Goal: Transaction & Acquisition: Purchase product/service

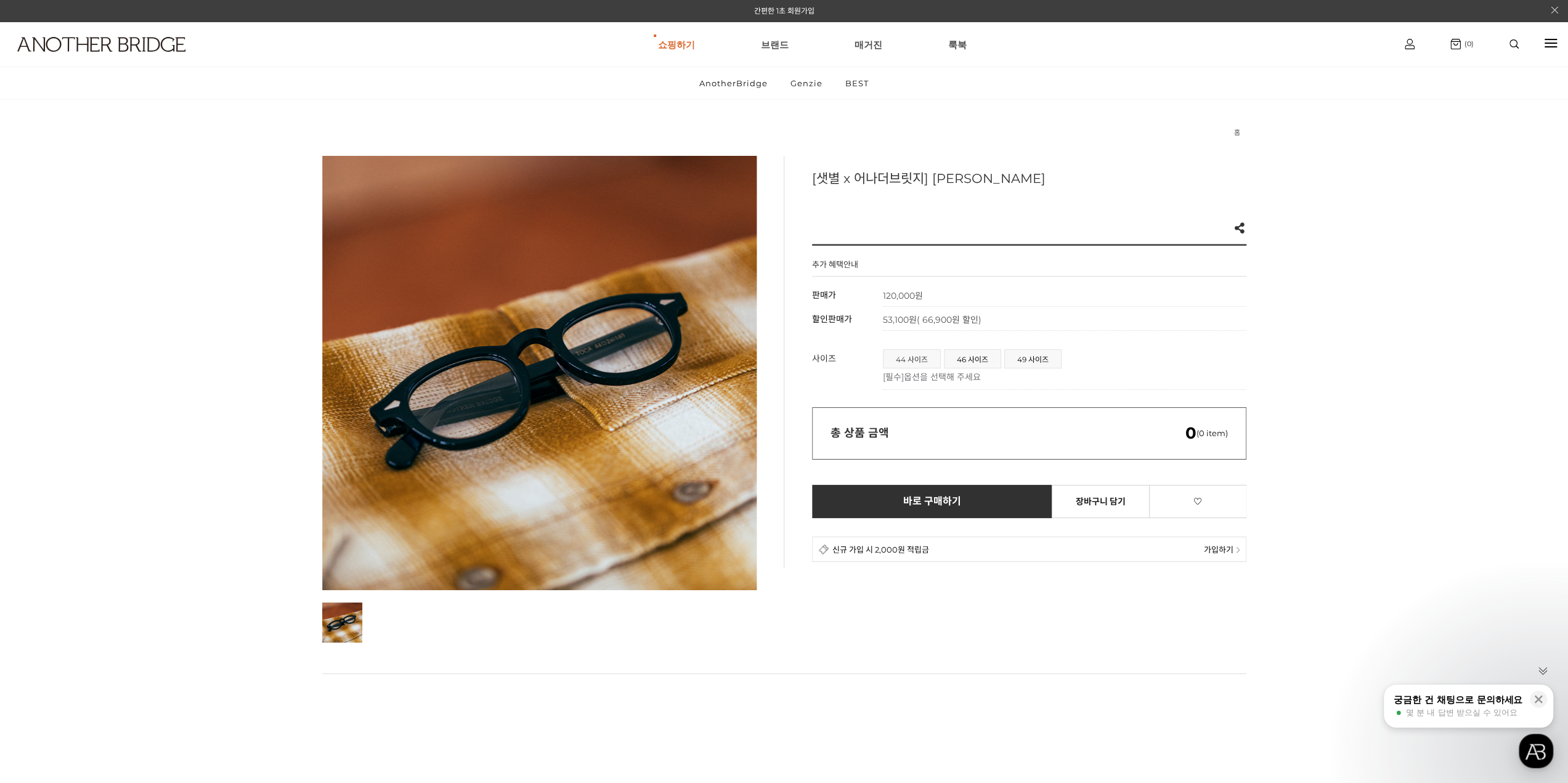
click at [903, 354] on span "44 사이즈" at bounding box center [912, 359] width 57 height 18
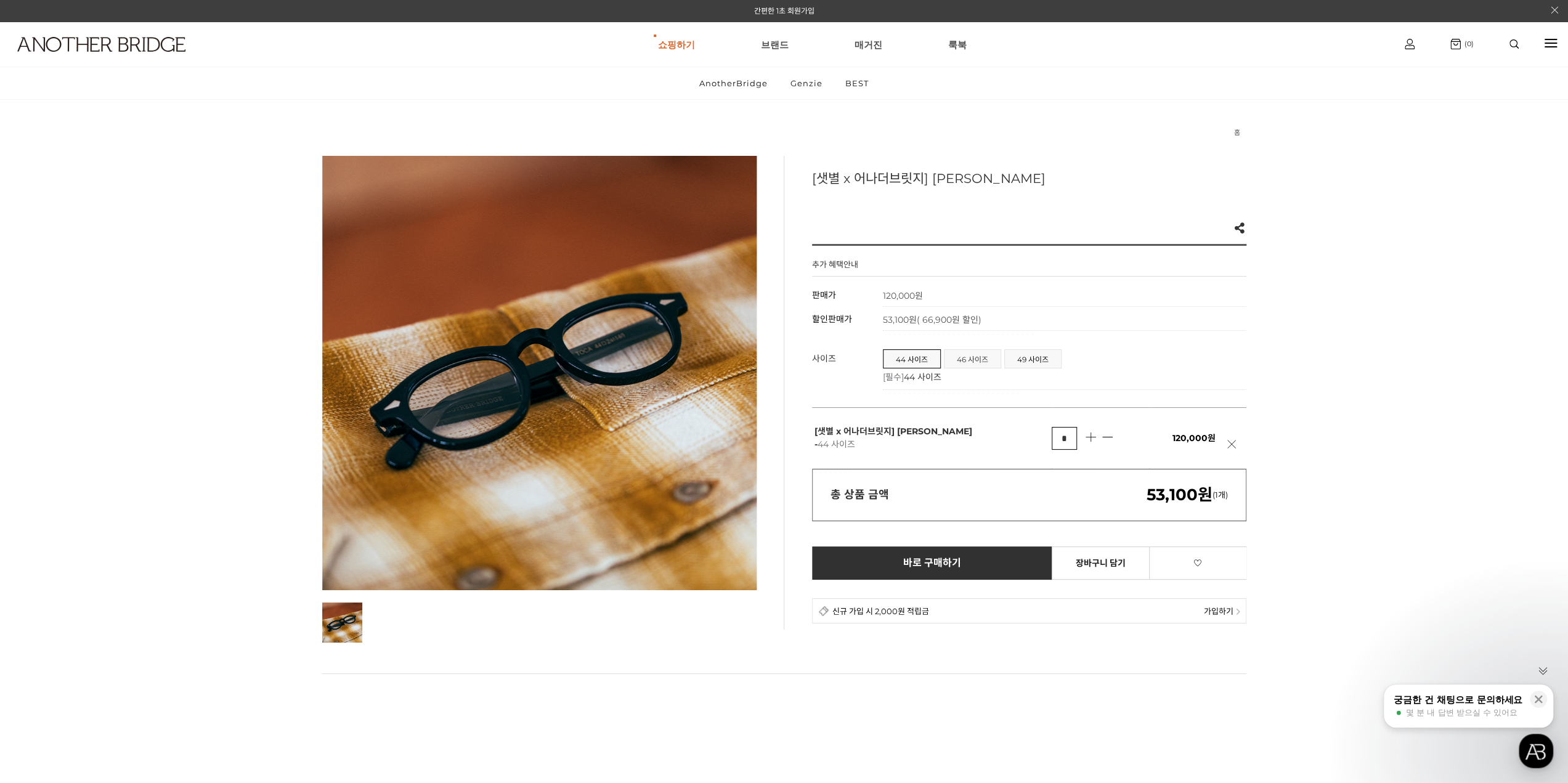
click at [967, 359] on span "46 사이즈" at bounding box center [972, 359] width 56 height 18
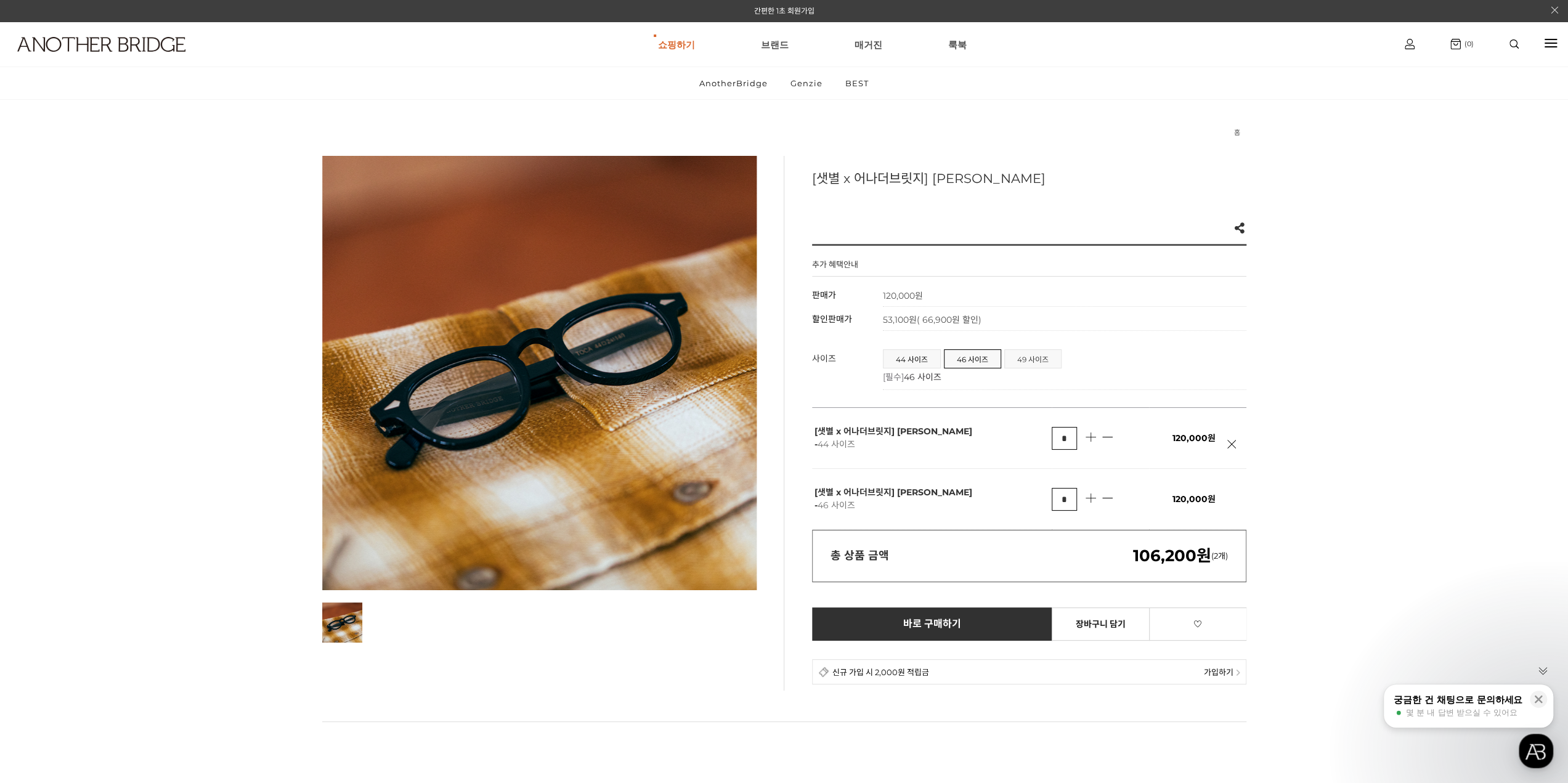
click at [1033, 359] on span "49 사이즈" at bounding box center [1032, 359] width 56 height 18
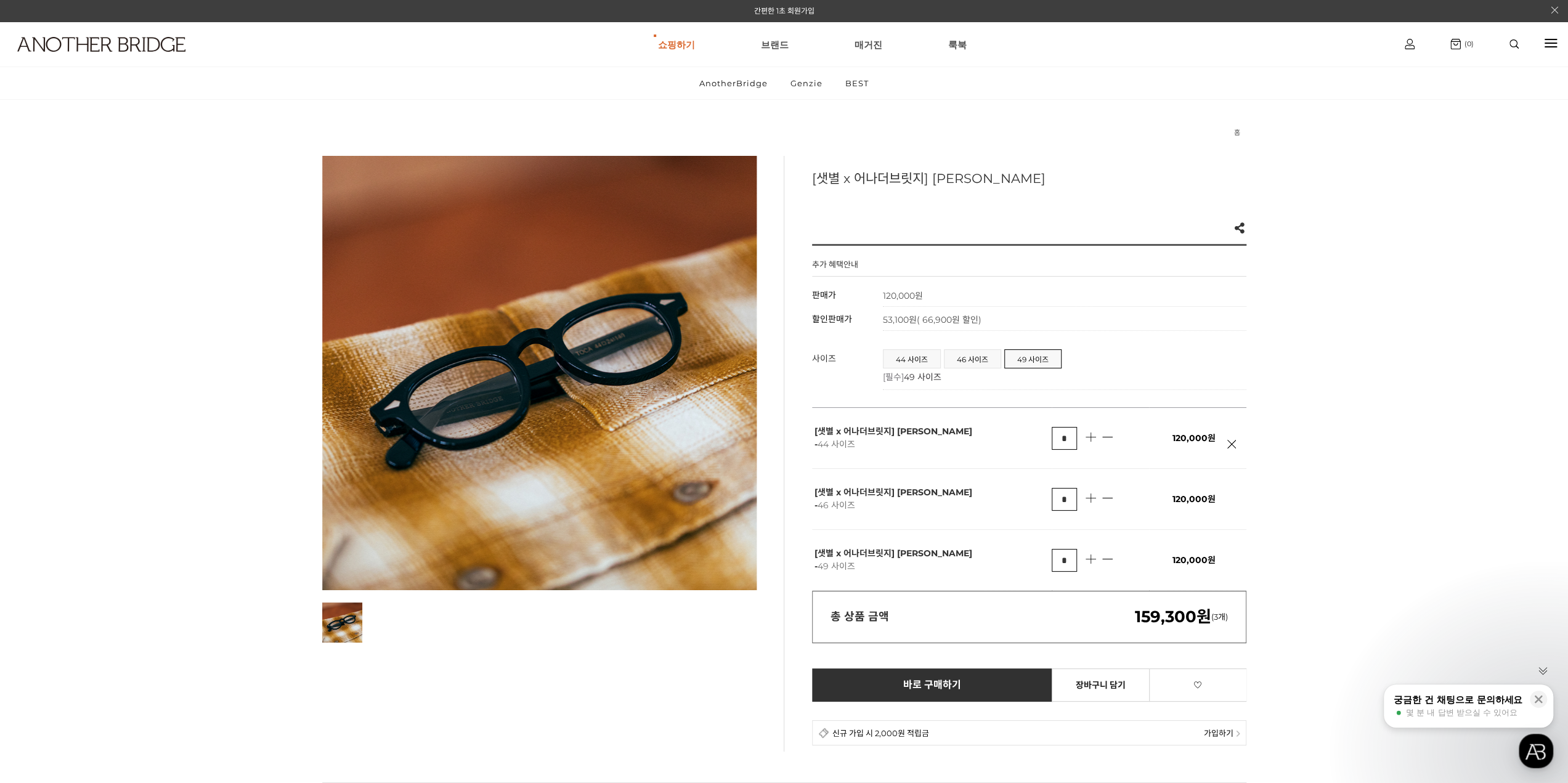
click at [1108, 435] on td "*" at bounding box center [1100, 438] width 97 height 61
click at [1231, 443] on link at bounding box center [1235, 450] width 16 height 21
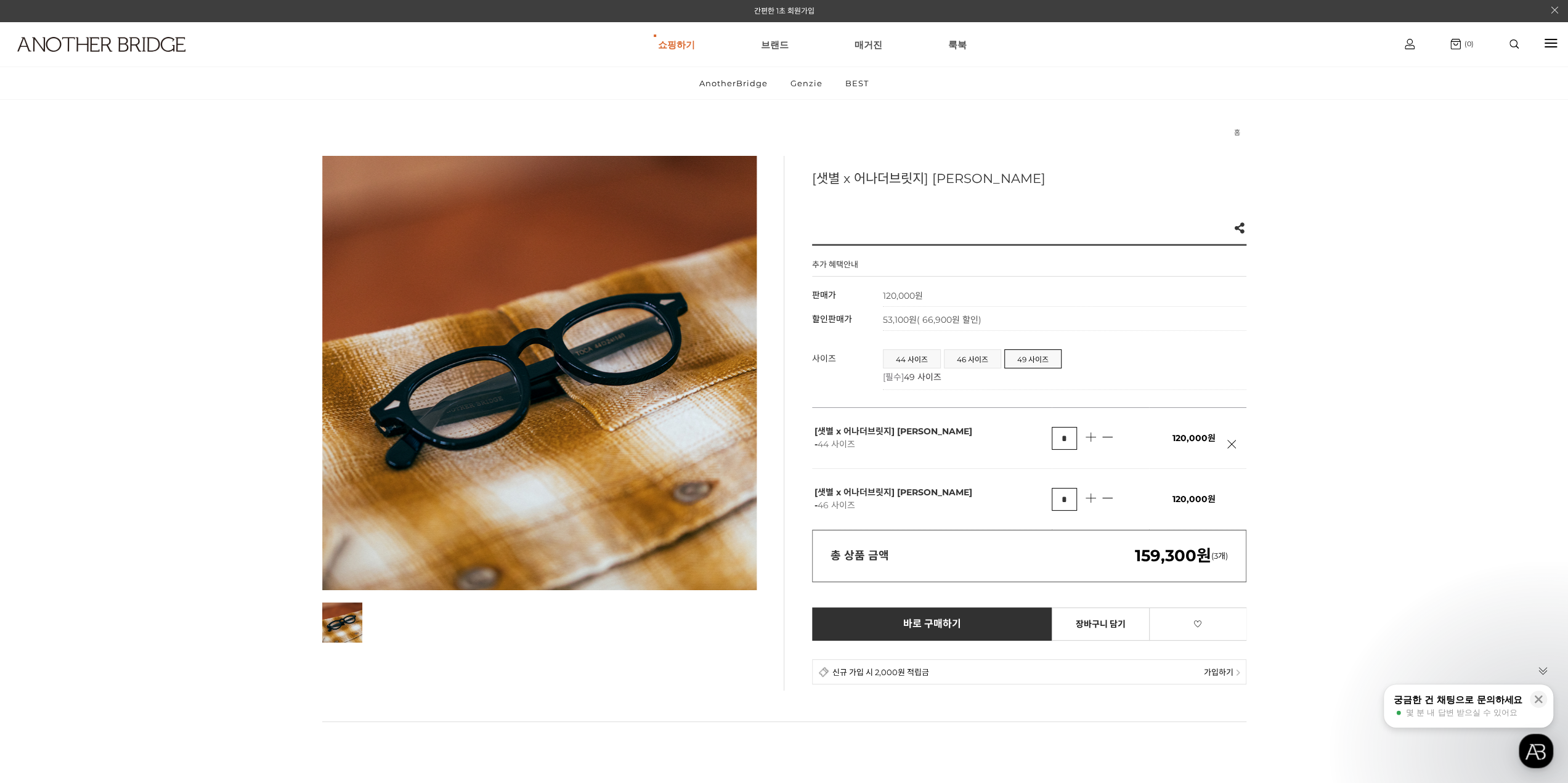
click at [1231, 443] on link at bounding box center [1235, 450] width 16 height 21
